Goal: Navigation & Orientation: Find specific page/section

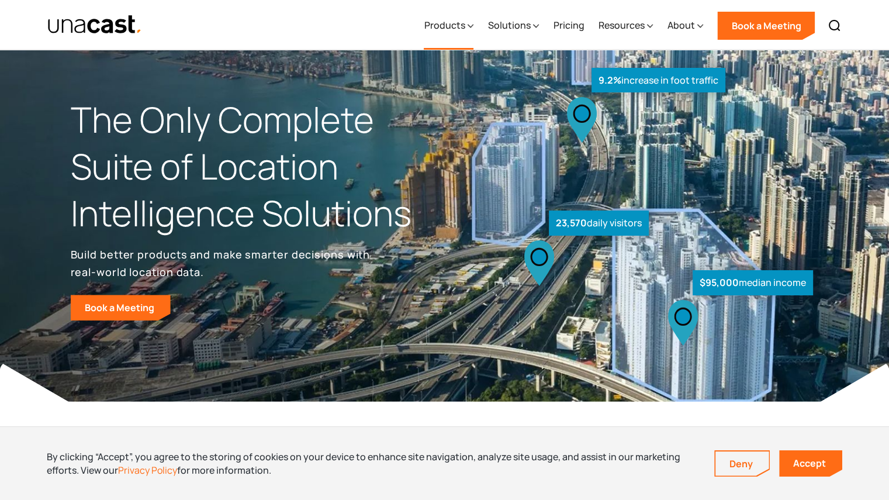
click at [454, 27] on div "Products" at bounding box center [444, 25] width 41 height 14
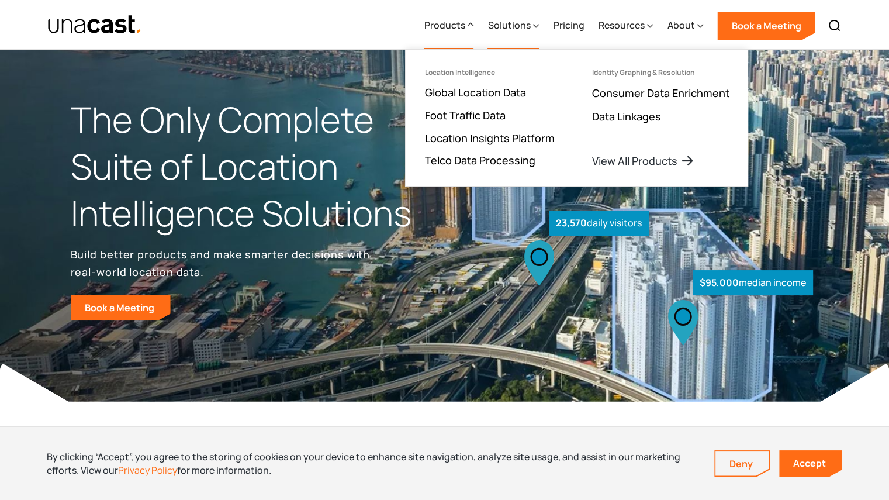
click at [529, 32] on div "Solutions" at bounding box center [509, 25] width 43 height 14
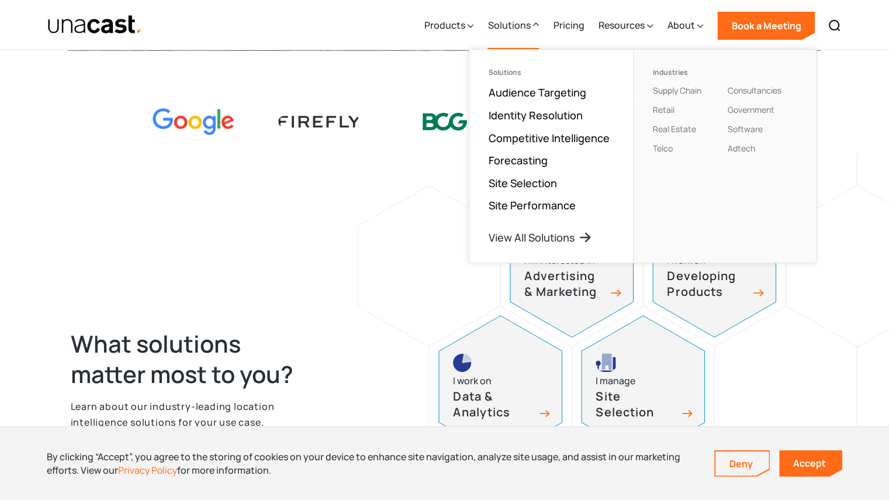
scroll to position [468, 0]
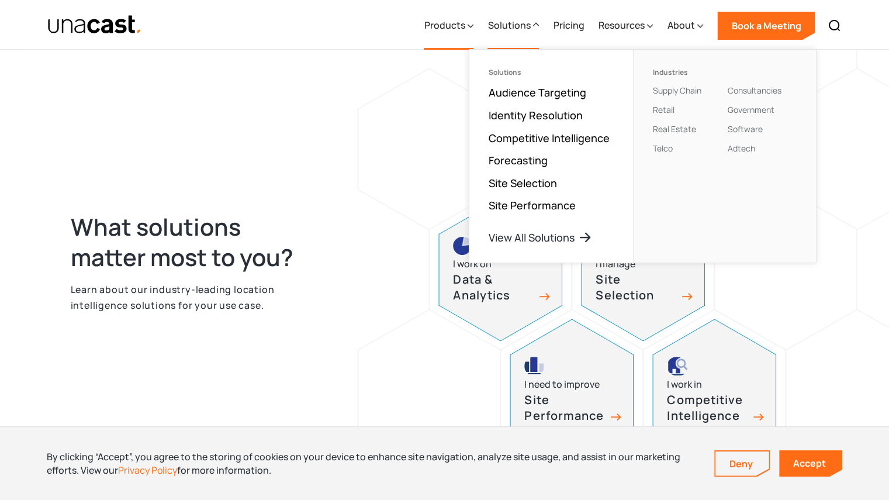
click at [444, 35] on div "Products" at bounding box center [449, 26] width 50 height 48
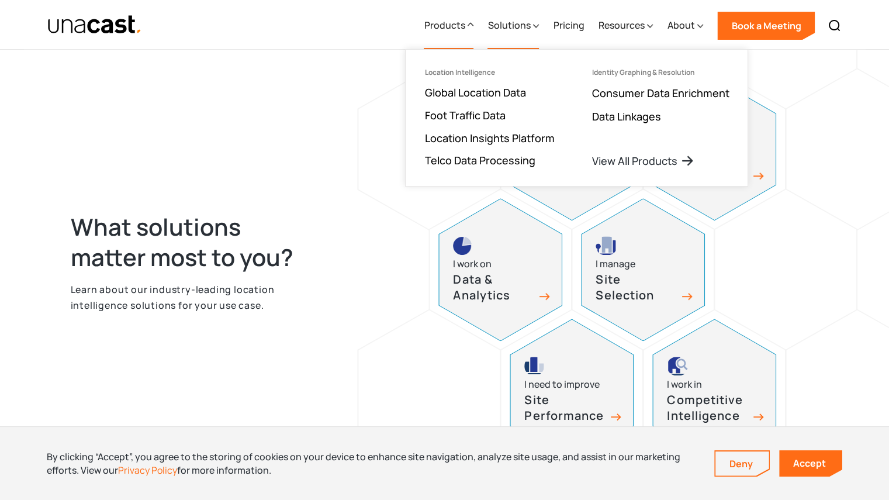
click at [525, 26] on div "Solutions" at bounding box center [509, 25] width 43 height 14
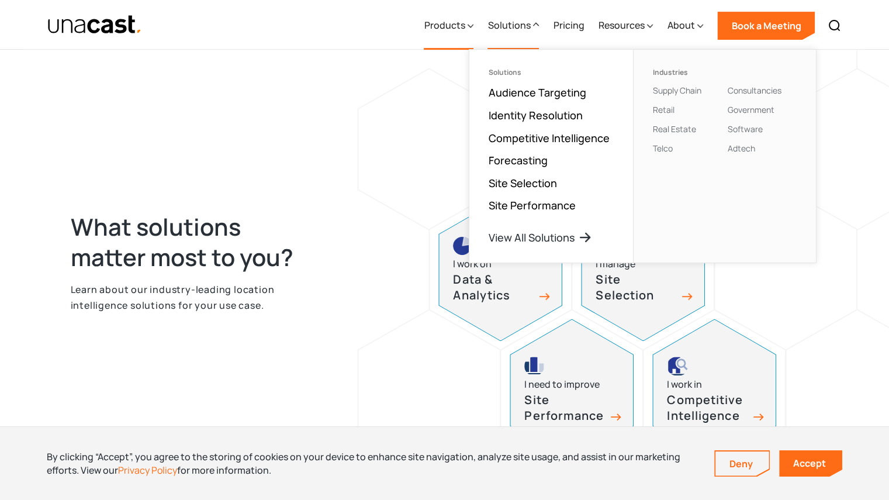
click at [470, 27] on icon at bounding box center [471, 26] width 6 height 12
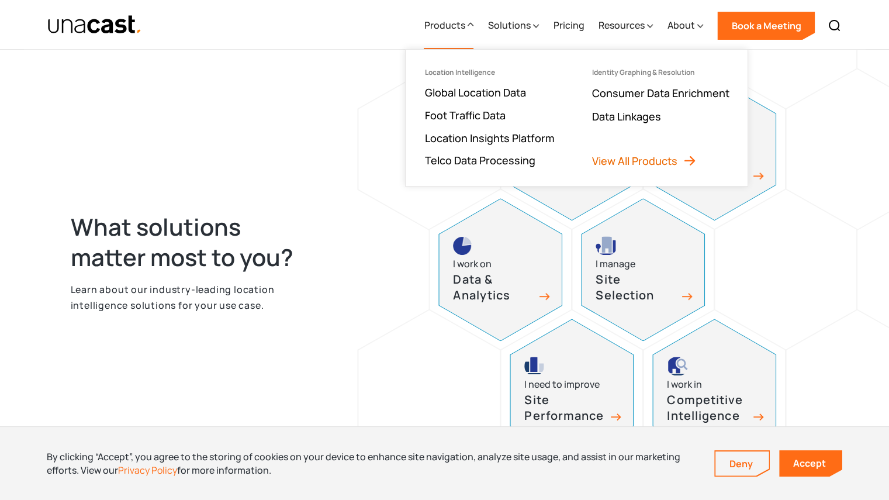
click at [623, 164] on link "View All Products" at bounding box center [644, 161] width 105 height 14
